Goal: Task Accomplishment & Management: Manage account settings

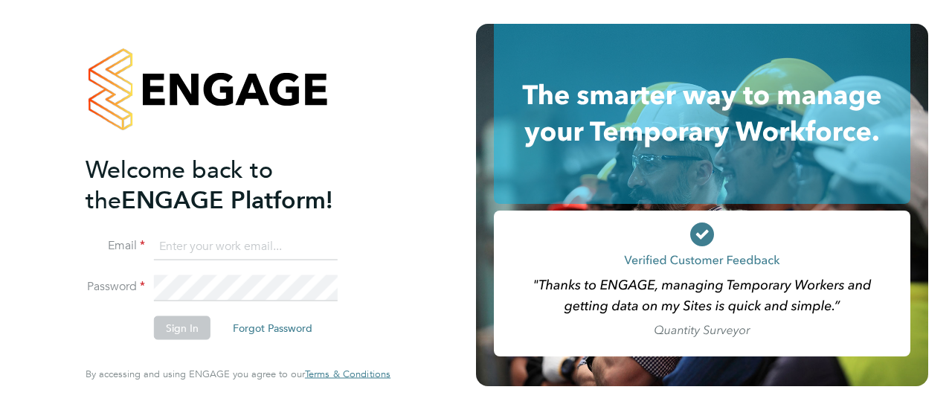
type input "Gianni.bernardi@uk.g4s.com"
click at [174, 331] on button "Sign In" at bounding box center [182, 328] width 57 height 24
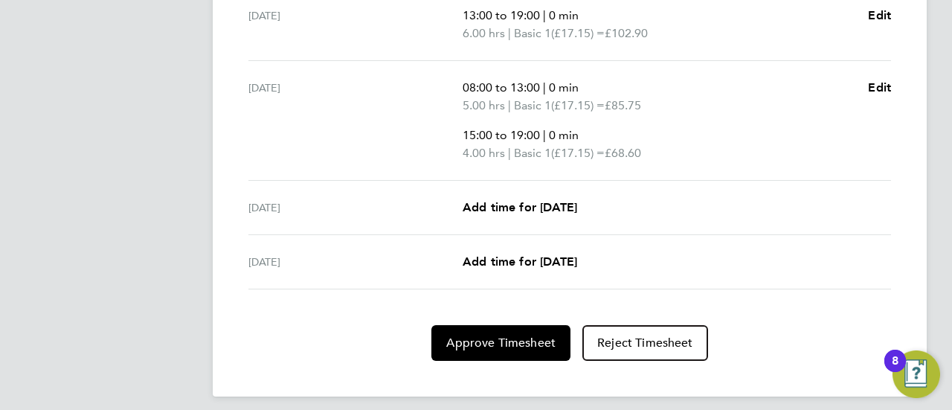
scroll to position [692, 0]
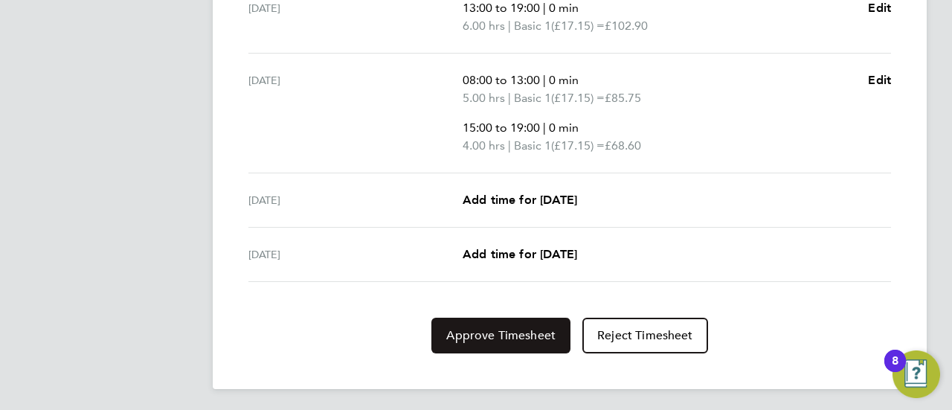
click at [507, 336] on span "Approve Timesheet" at bounding box center [500, 335] width 109 height 15
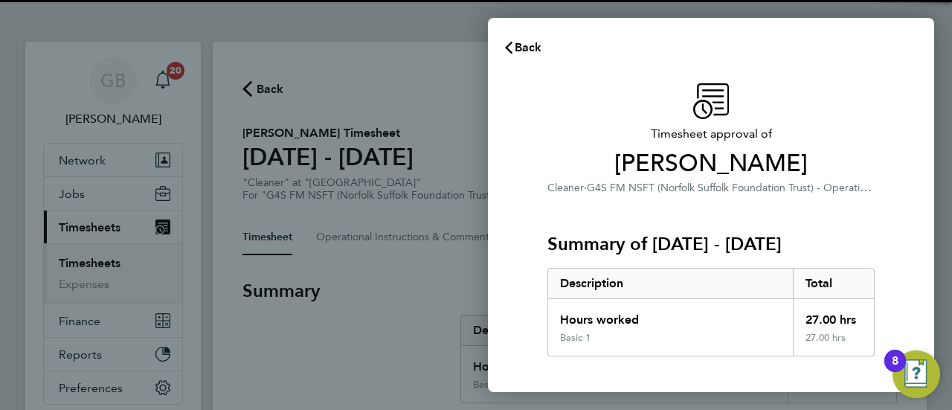
click at [507, 336] on div "Timesheet approval of [PERSON_NAME] Cleaner · G4S FM NSFT (Norfolk Suffolk Foun…" at bounding box center [711, 358] width 446 height 587
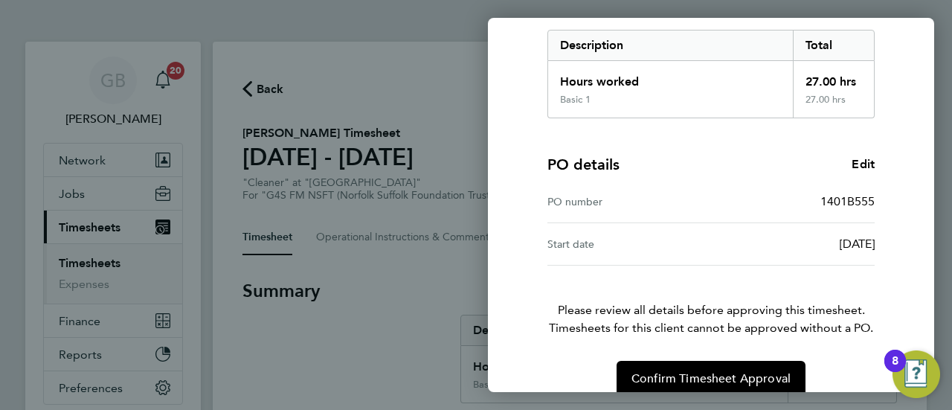
scroll to position [259, 0]
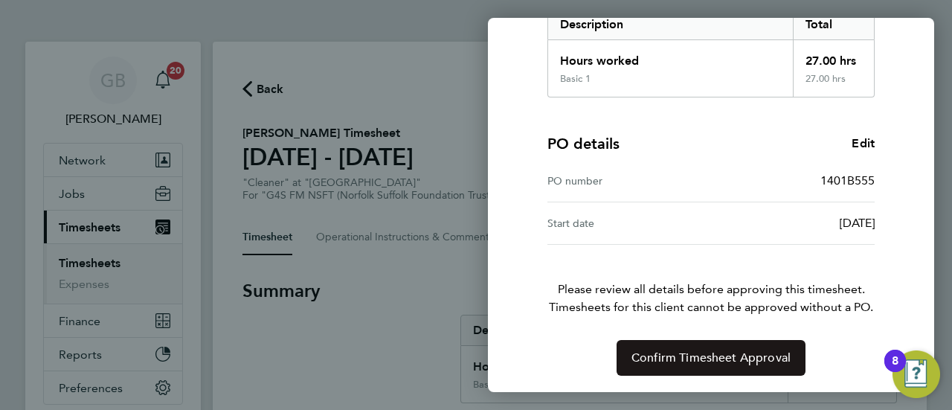
click at [711, 353] on span "Confirm Timesheet Approval" at bounding box center [711, 357] width 159 height 15
